Goal: Check status

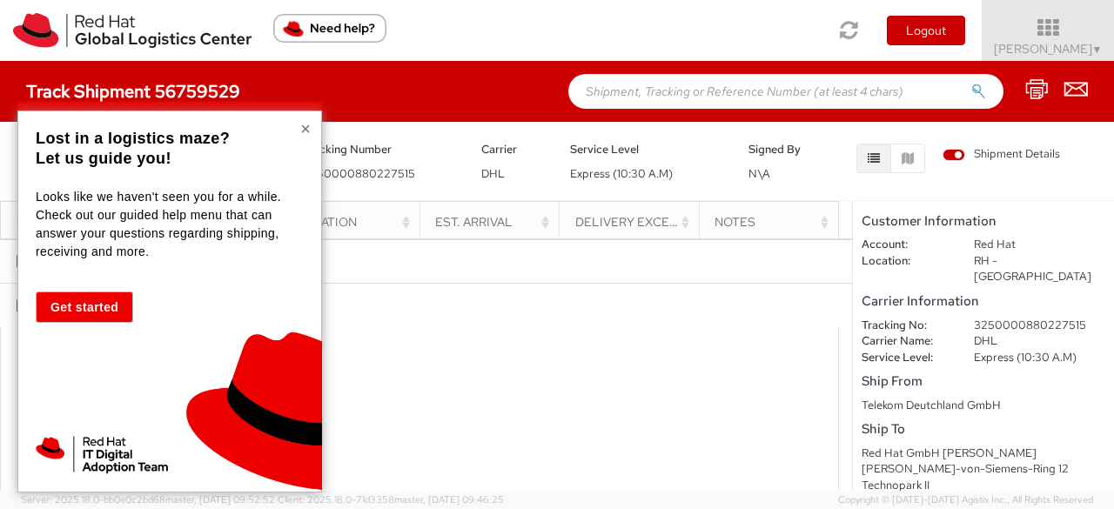
click at [305, 128] on button "×" at bounding box center [305, 128] width 10 height 17
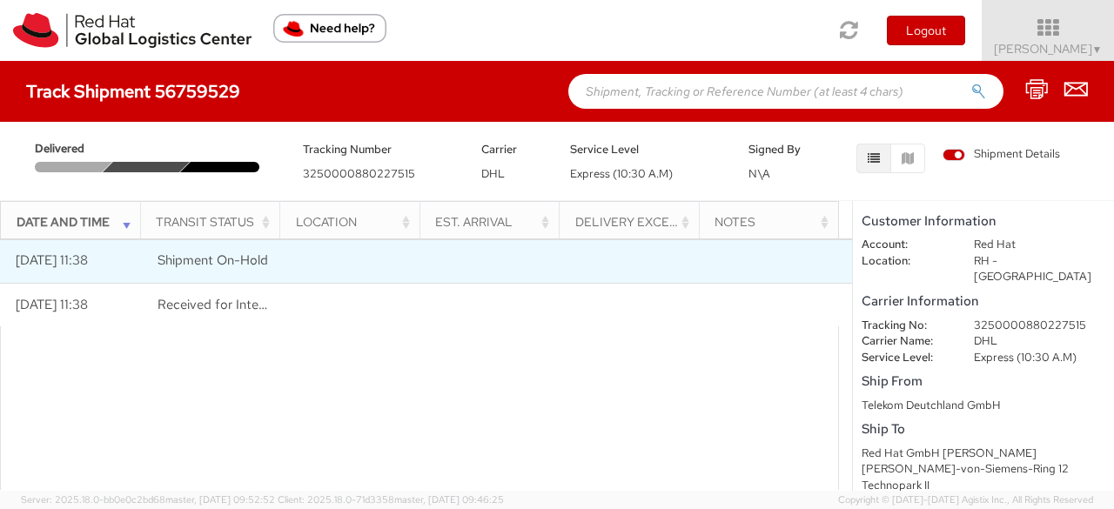
click at [183, 270] on td "Shipment On-Hold" at bounding box center [213, 261] width 142 height 44
click at [204, 265] on span "Shipment On-Hold" at bounding box center [213, 260] width 111 height 17
click at [256, 265] on span "Shipment On-Hold" at bounding box center [213, 260] width 111 height 17
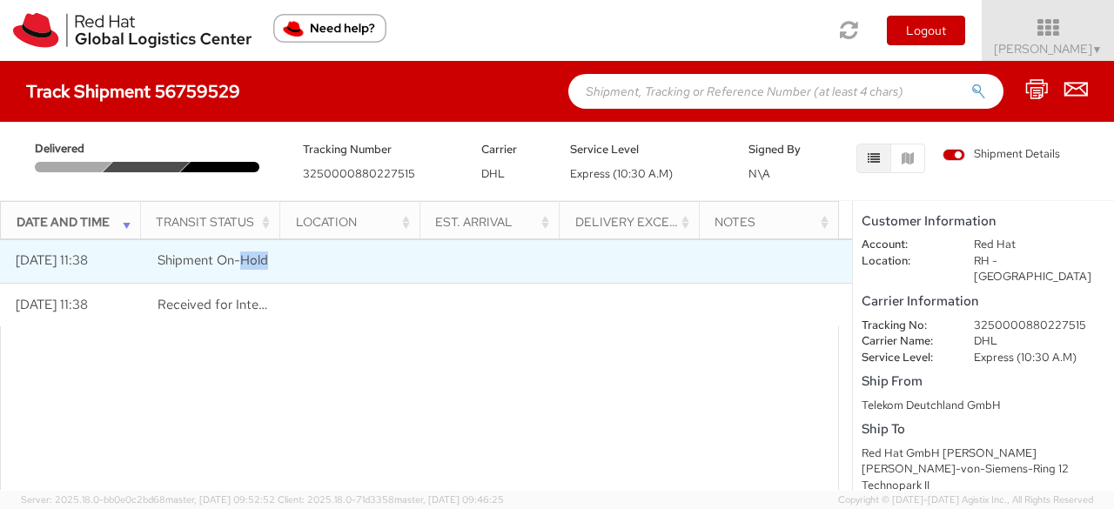
click at [266, 262] on td "Shipment On-Hold" at bounding box center [213, 261] width 142 height 44
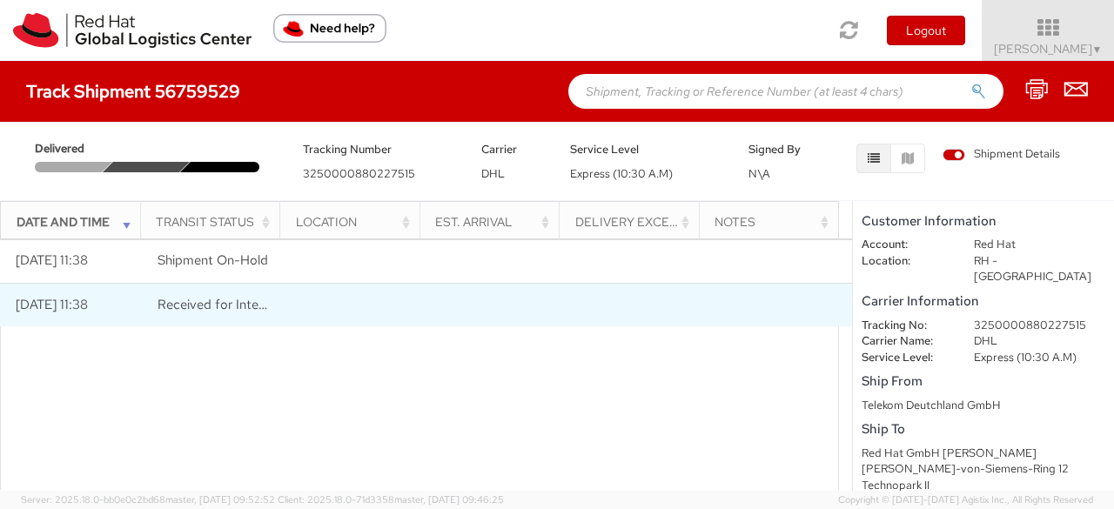
click at [240, 309] on span "Received for Internal Delivery" at bounding box center [244, 304] width 172 height 17
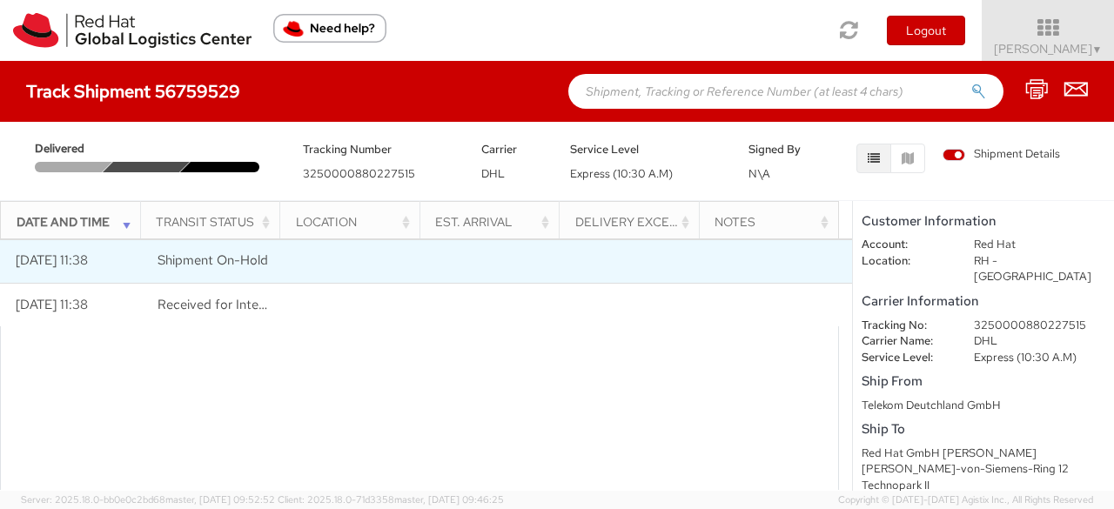
click at [45, 259] on td "[DATE] 11:38" at bounding box center [71, 261] width 142 height 44
